Goal: Find specific page/section: Find specific page/section

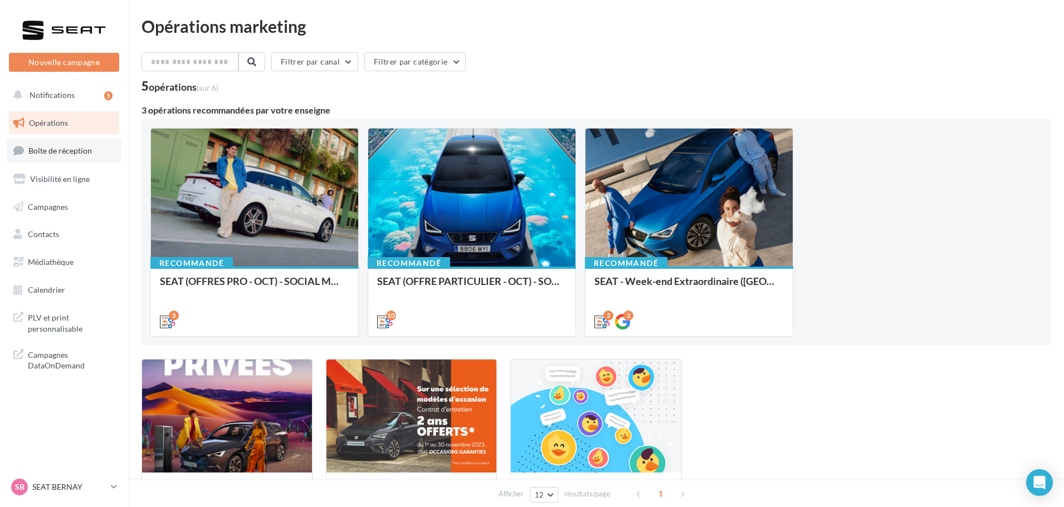
click at [77, 153] on span "Boîte de réception" at bounding box center [59, 150] width 63 height 9
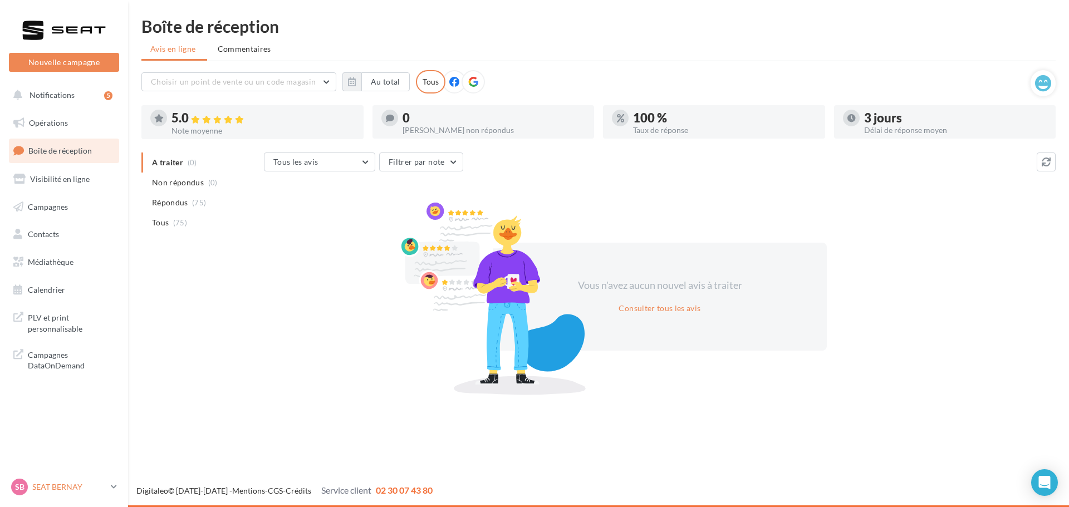
click at [69, 491] on p "SEAT BERNAY" at bounding box center [69, 487] width 74 height 11
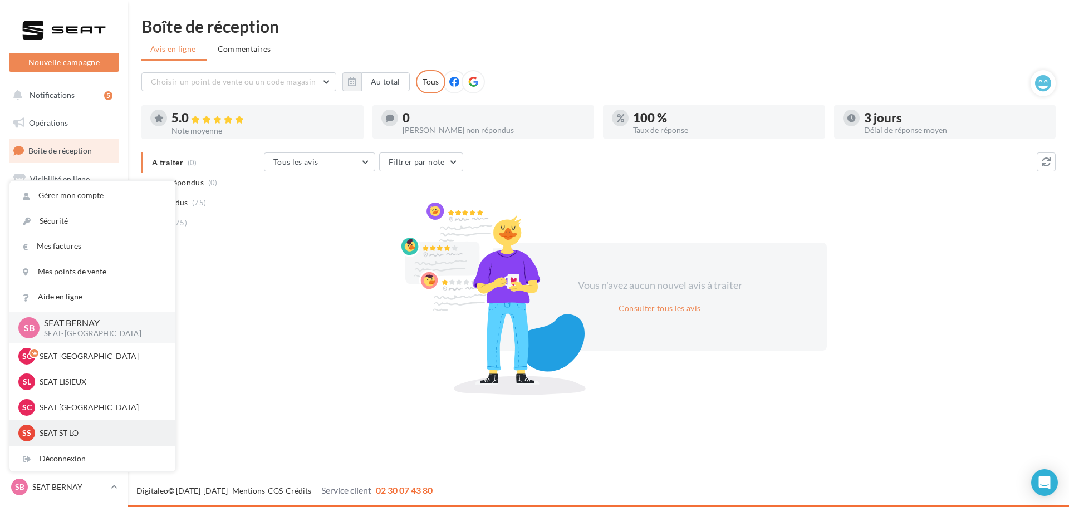
click at [70, 431] on p "SEAT ST LO" at bounding box center [101, 433] width 123 height 11
